Goal: Information Seeking & Learning: Find specific fact

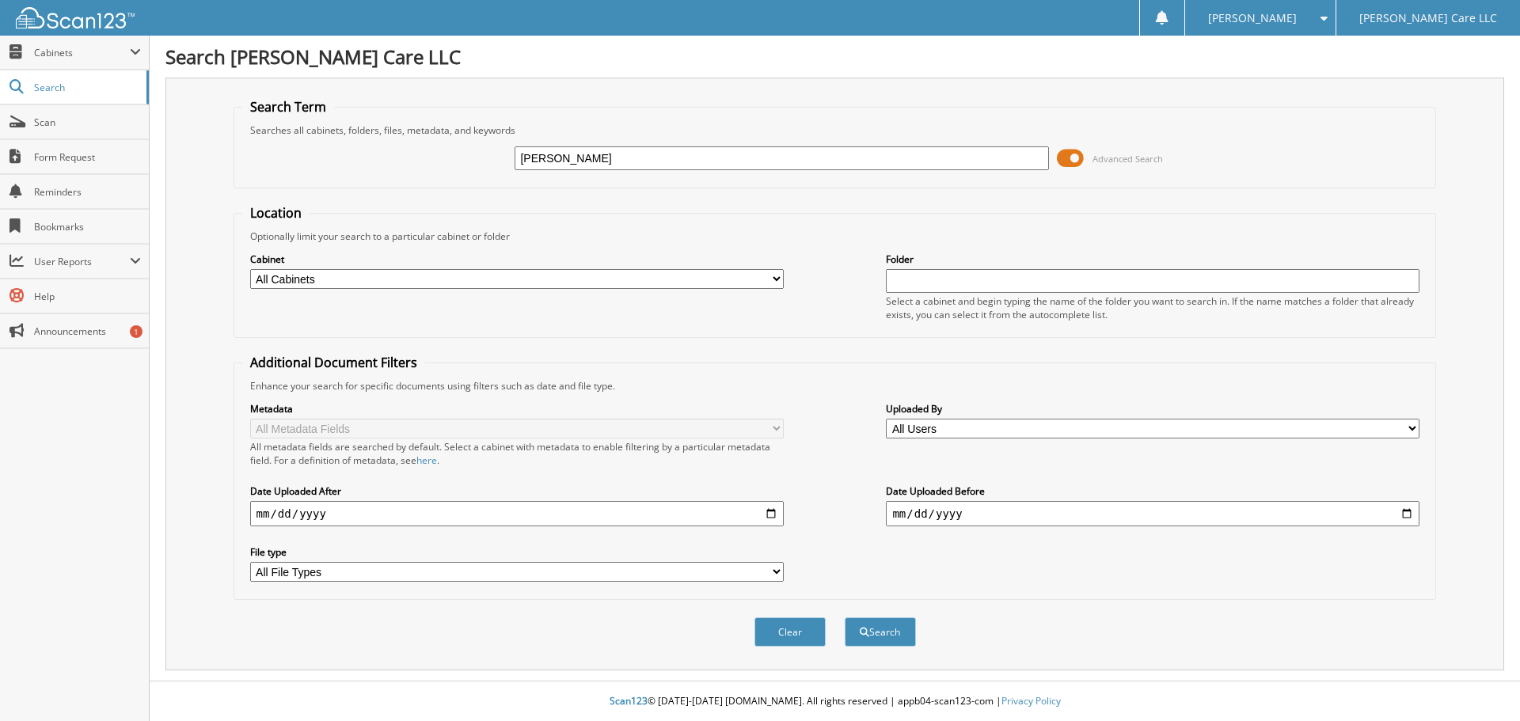
type input "minerva"
click at [845, 617] on button "Search" at bounding box center [880, 631] width 71 height 29
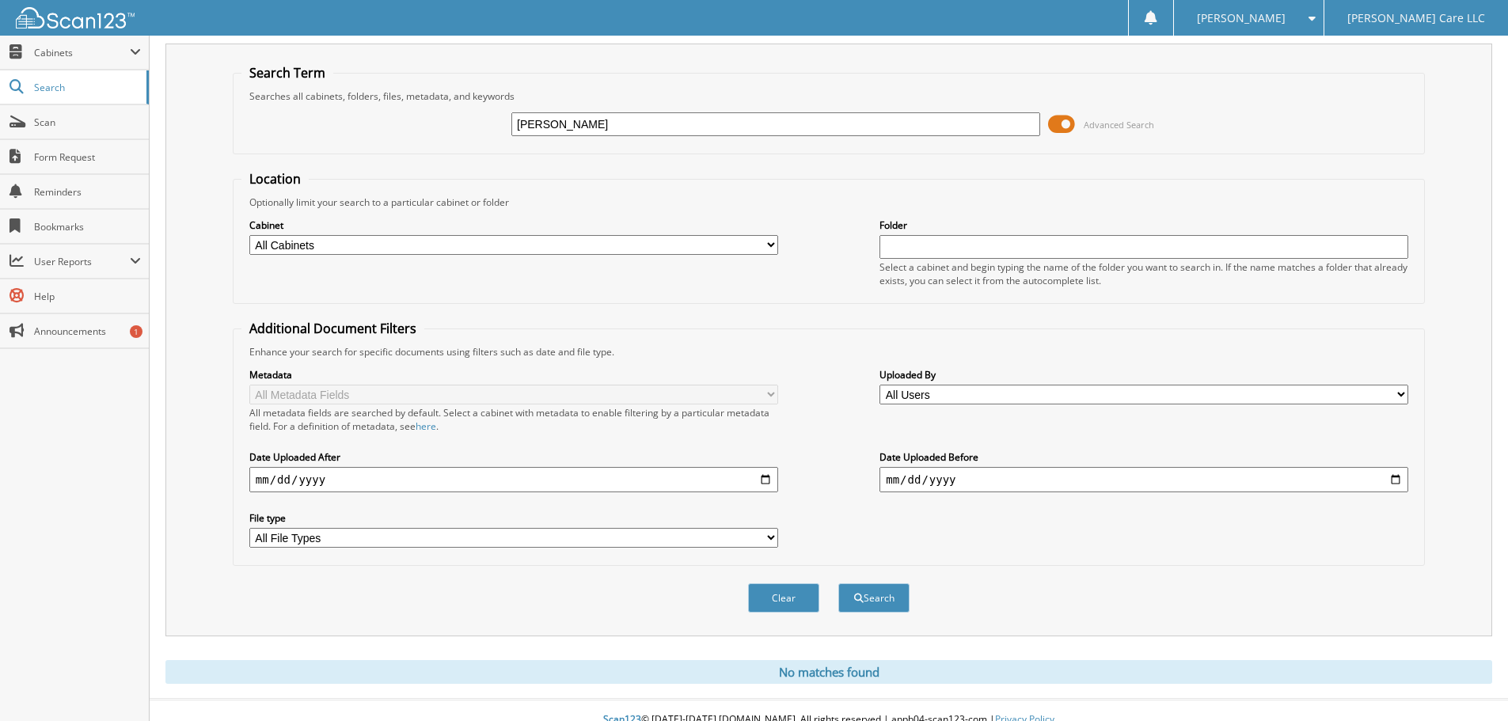
scroll to position [53, 0]
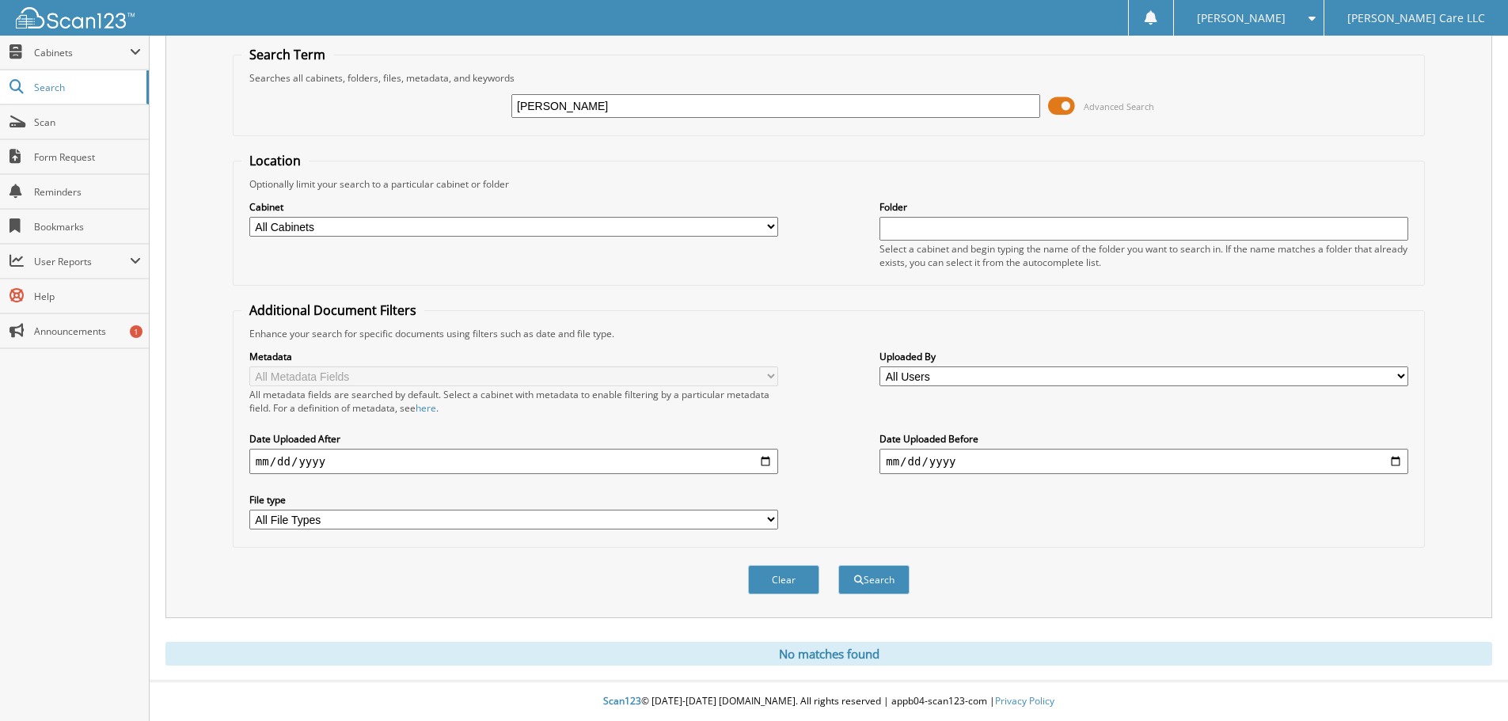
drag, startPoint x: 538, startPoint y: 104, endPoint x: 272, endPoint y: 180, distance: 276.6
click at [272, 180] on form "Search Term Searches all cabinets, folders, files, metadata, and keywords miner…" at bounding box center [829, 329] width 1192 height 566
type input "bo"
click at [838, 565] on button "Search" at bounding box center [873, 579] width 71 height 29
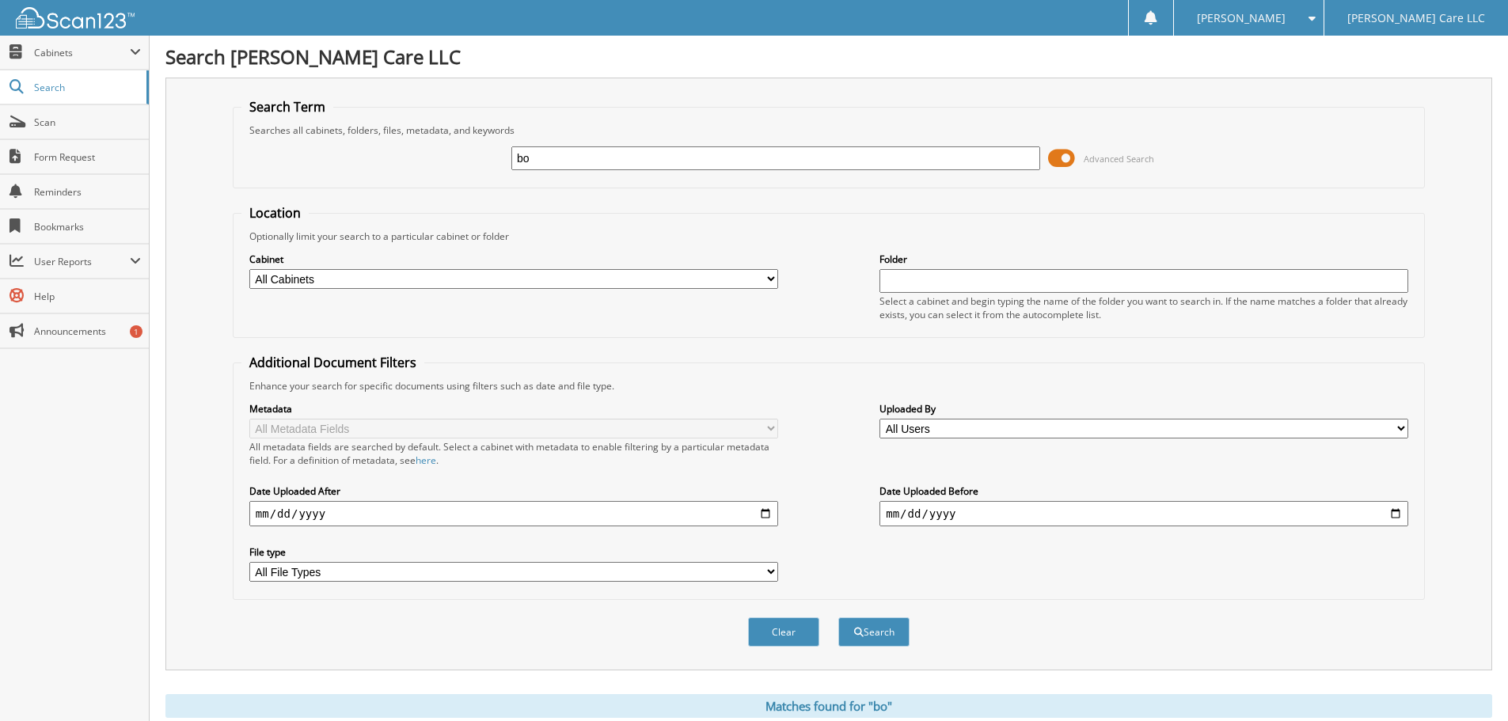
drag, startPoint x: 621, startPoint y: 155, endPoint x: 389, endPoint y: 217, distance: 240.8
click at [389, 217] on form "Search Term Searches all cabinets, folders, files, metadata, and keywords bo Ad…" at bounding box center [829, 381] width 1192 height 566
type input "miner"
click at [838, 617] on button "Search" at bounding box center [873, 631] width 71 height 29
